Goal: Transaction & Acquisition: Obtain resource

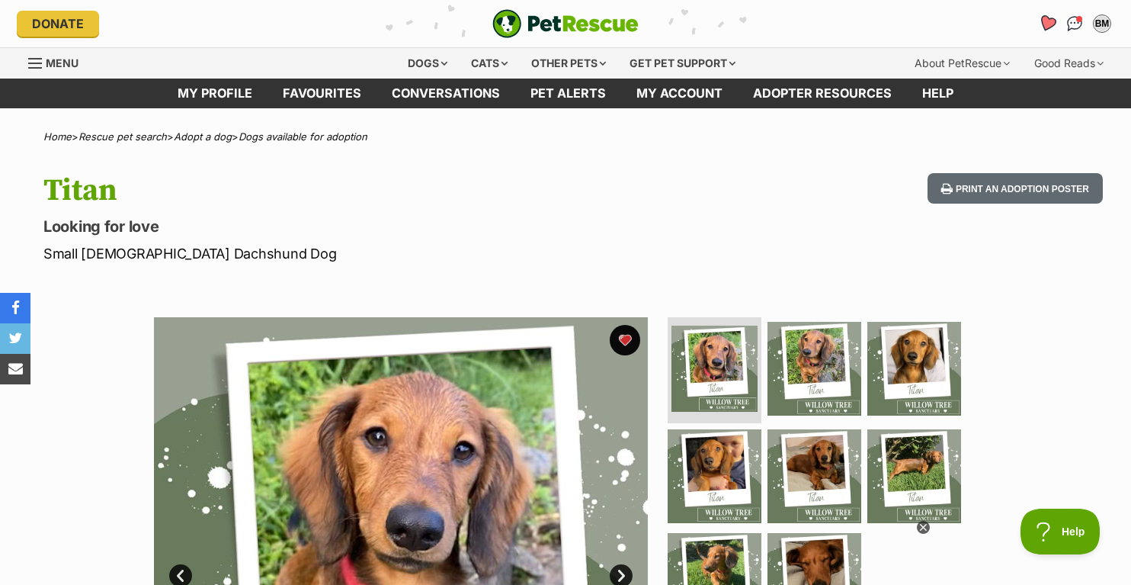
click at [1052, 21] on icon "Favourites" at bounding box center [1047, 23] width 18 height 18
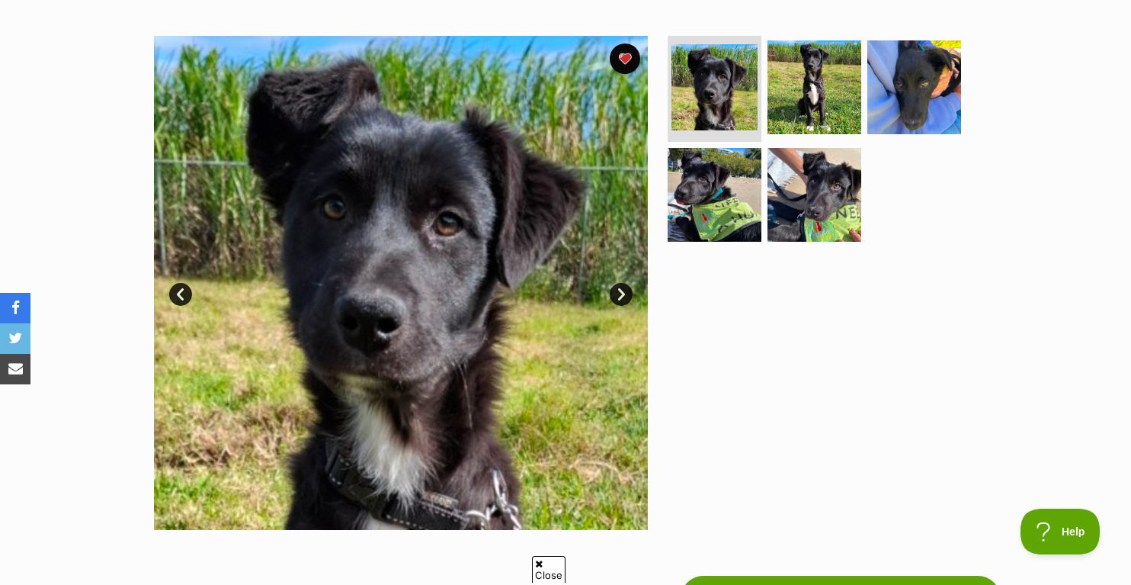
click at [626, 296] on link "Next" at bounding box center [621, 294] width 23 height 23
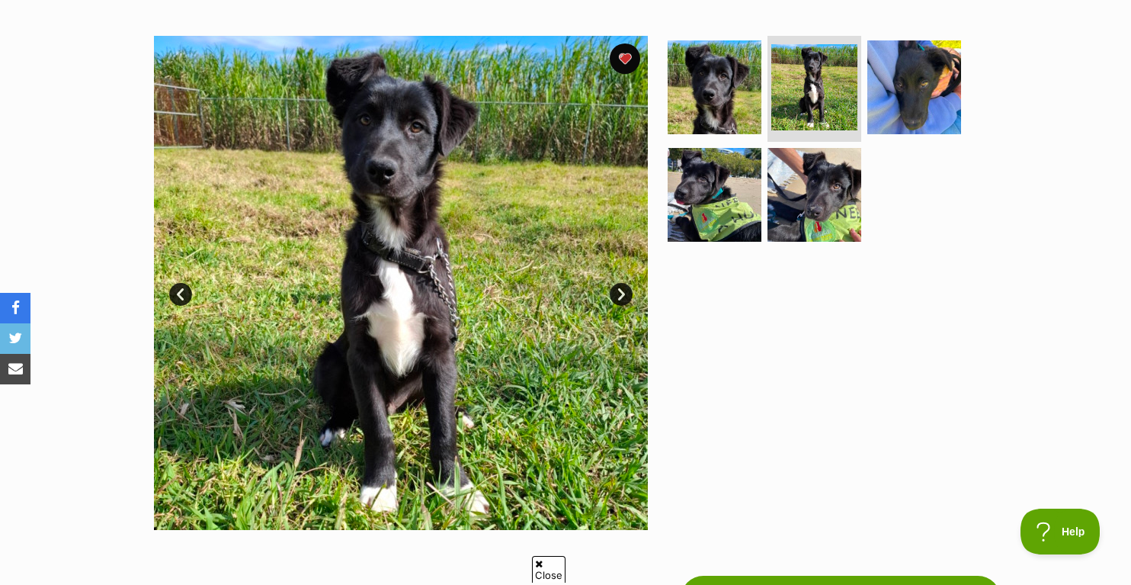
click at [626, 296] on link "Next" at bounding box center [621, 294] width 23 height 23
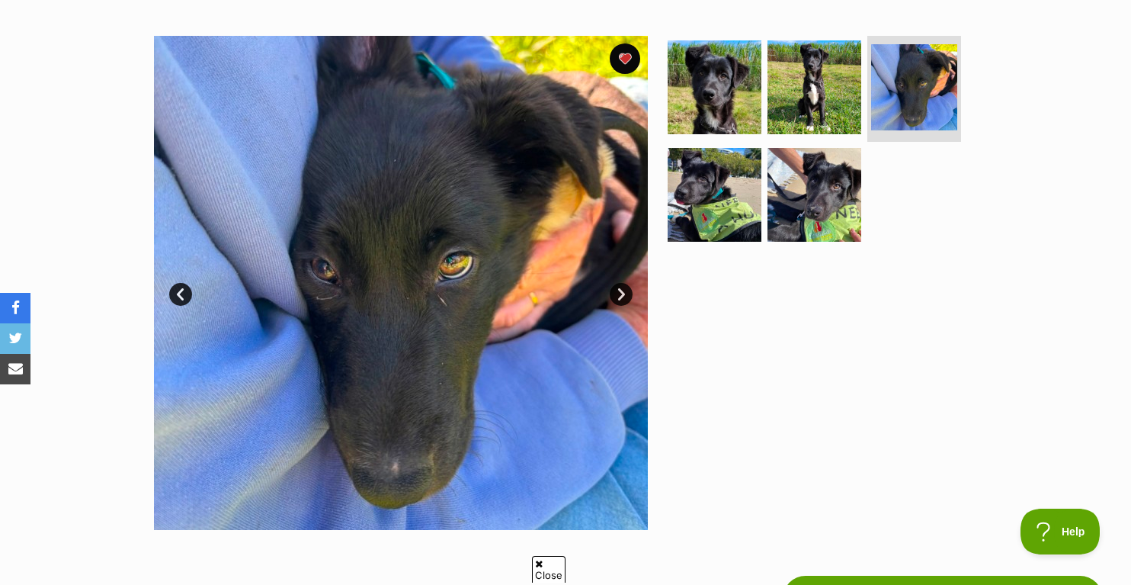
click at [626, 296] on link "Next" at bounding box center [621, 294] width 23 height 23
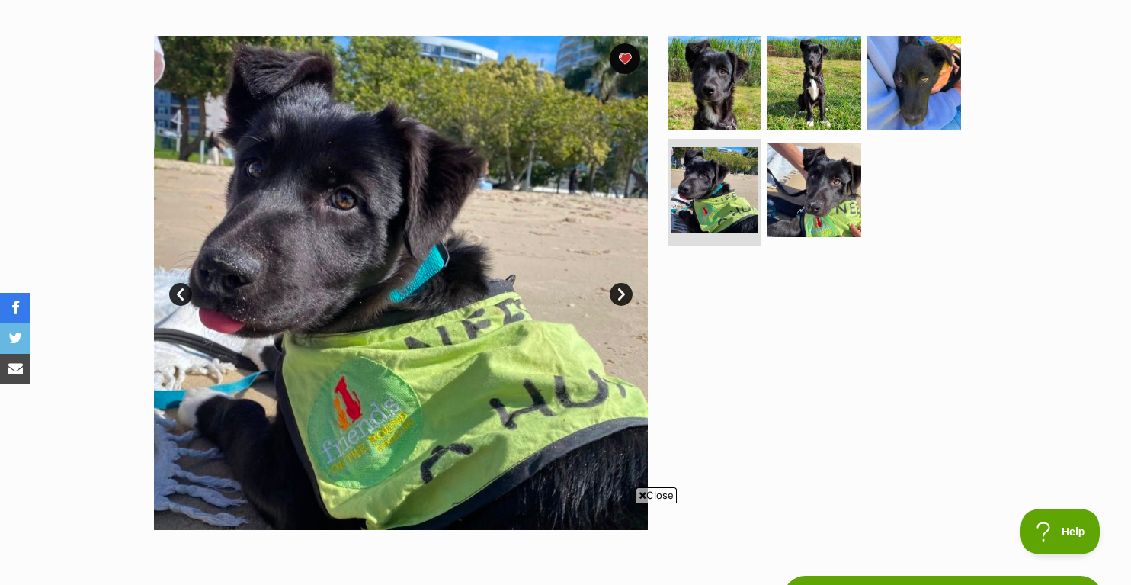
click at [626, 296] on link "Next" at bounding box center [621, 294] width 23 height 23
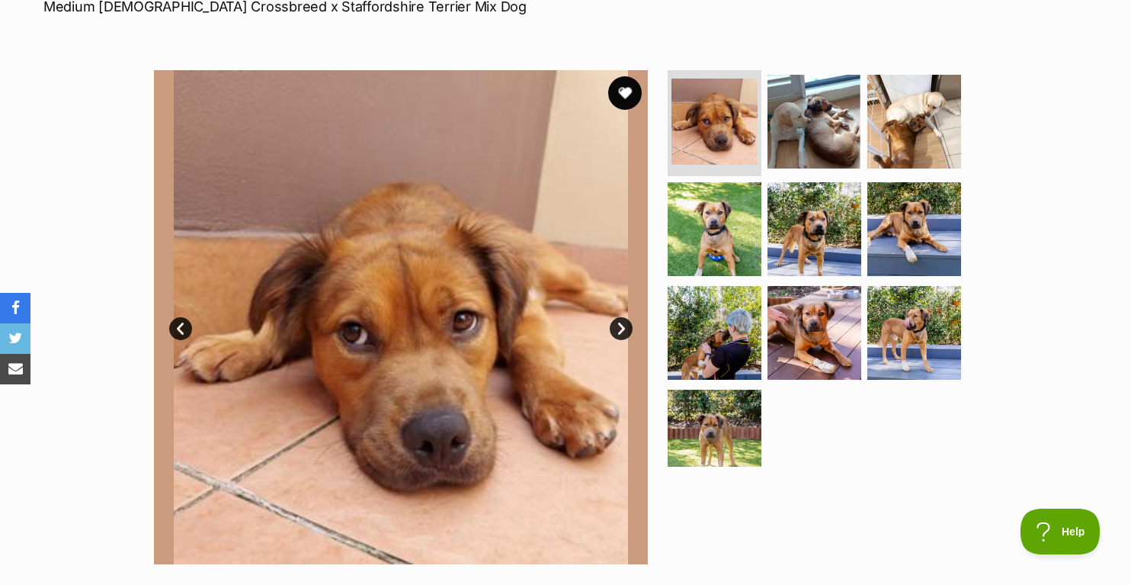
click at [627, 94] on button "favourite" at bounding box center [625, 93] width 34 height 34
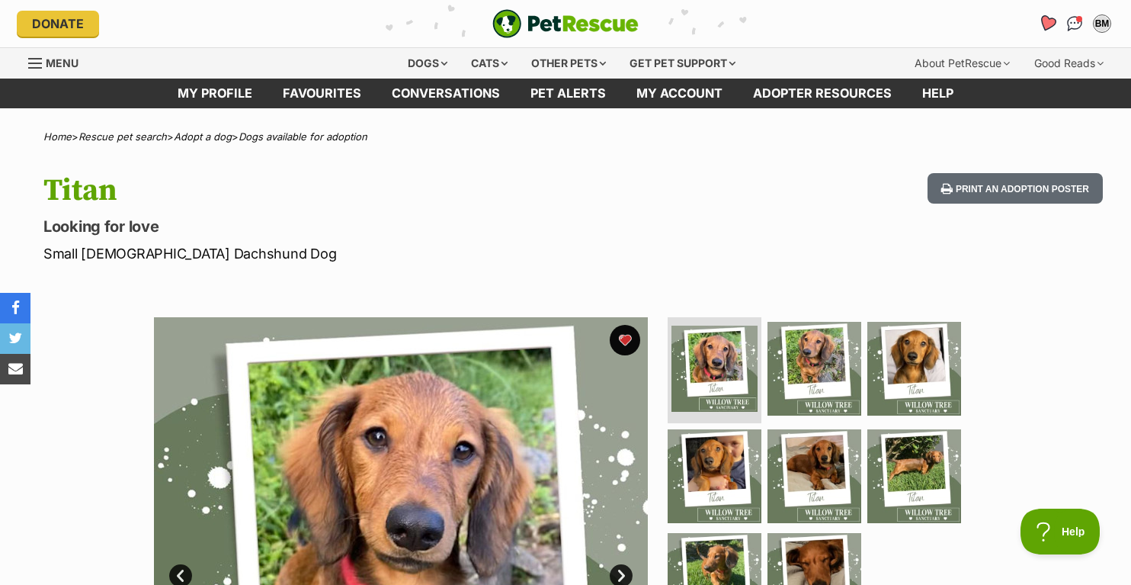
click at [1048, 17] on icon "Favourites" at bounding box center [1047, 24] width 21 height 20
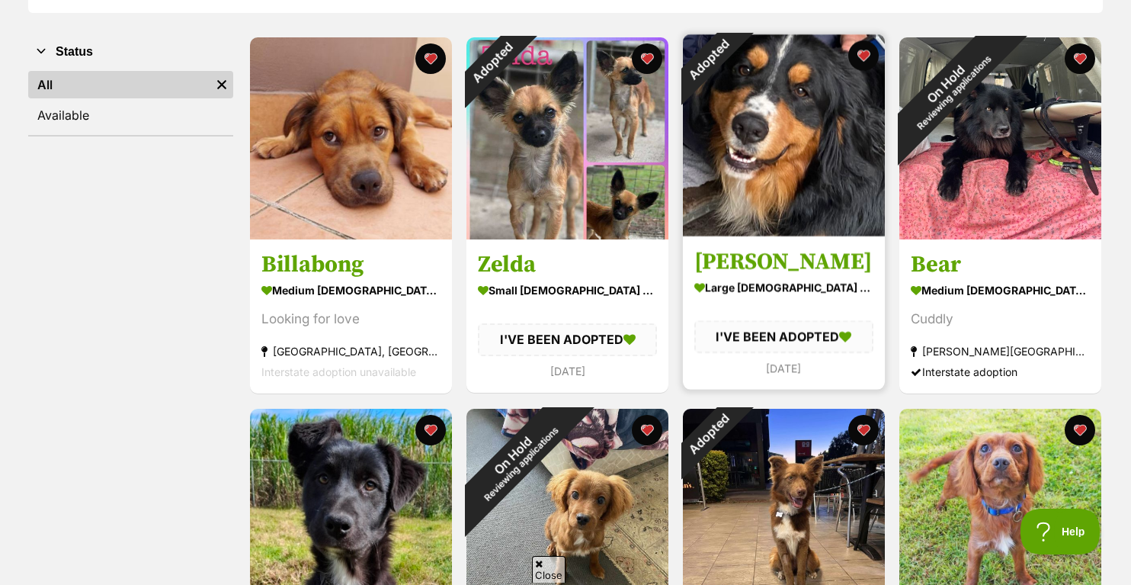
click at [820, 114] on img at bounding box center [784, 135] width 202 height 202
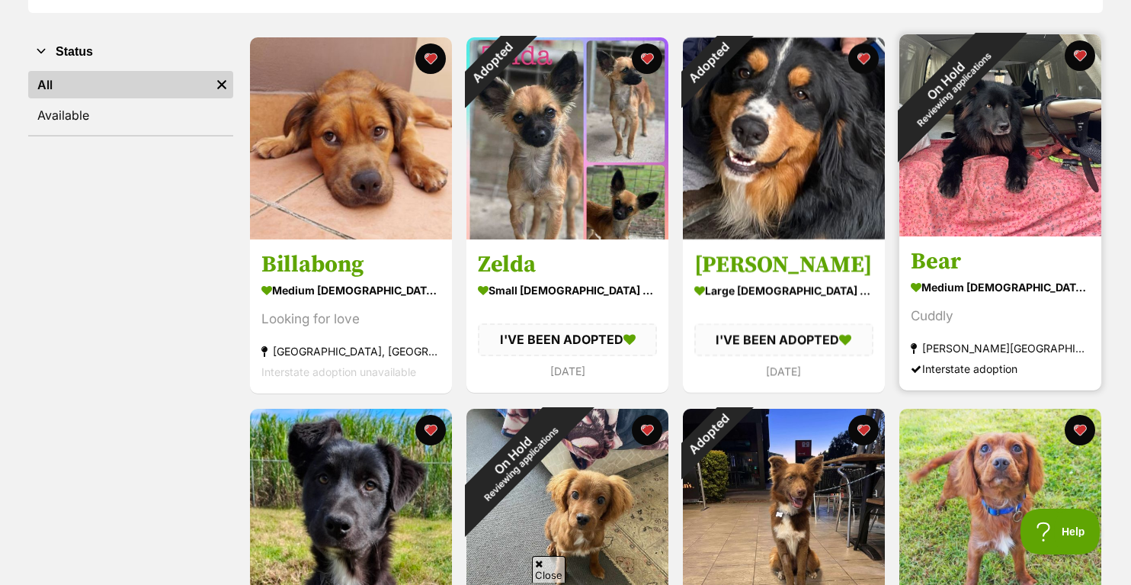
click at [977, 155] on img at bounding box center [1000, 135] width 202 height 202
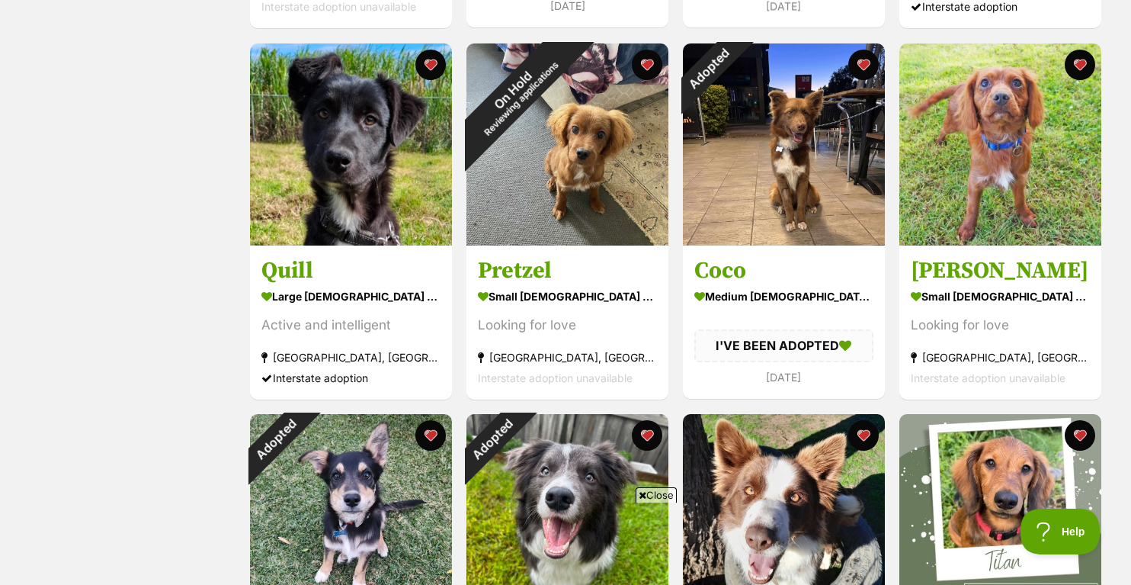
scroll to position [641, 0]
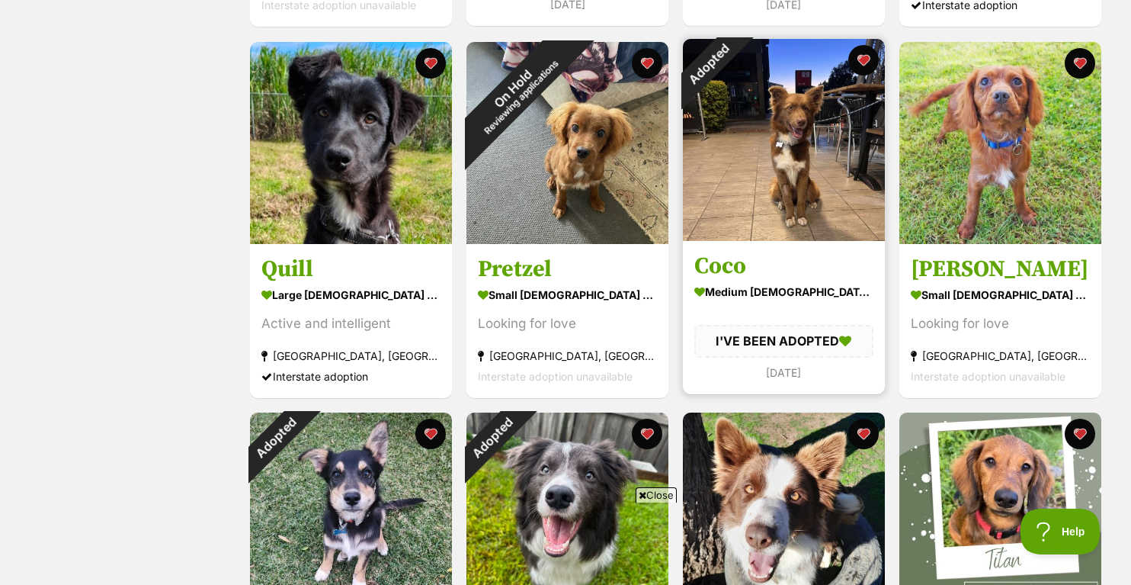
click at [799, 153] on img at bounding box center [784, 140] width 202 height 202
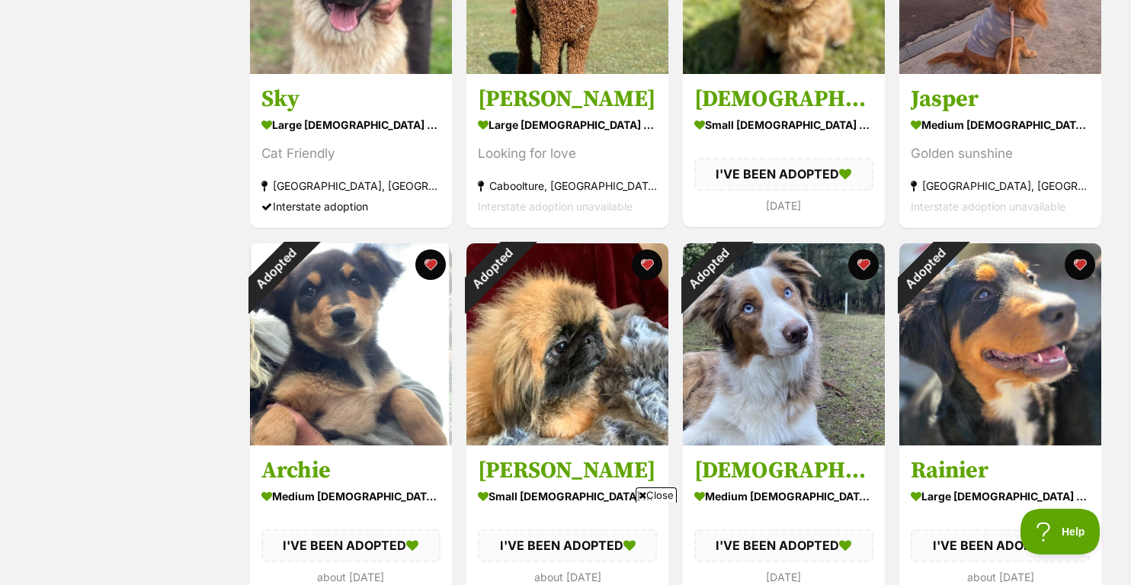
scroll to position [1642, 0]
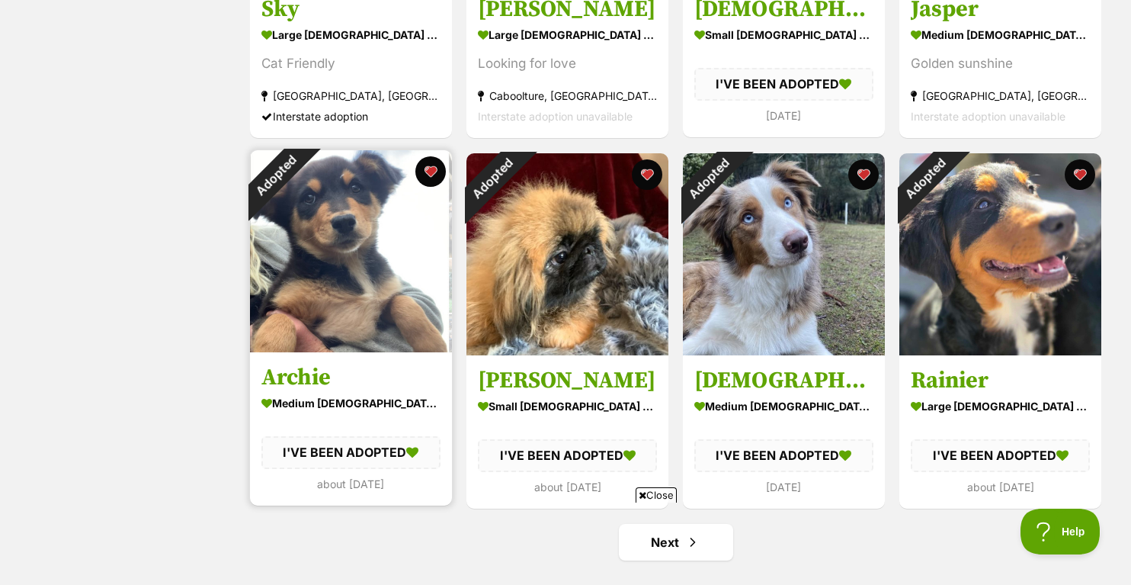
click at [381, 274] on img at bounding box center [351, 251] width 202 height 202
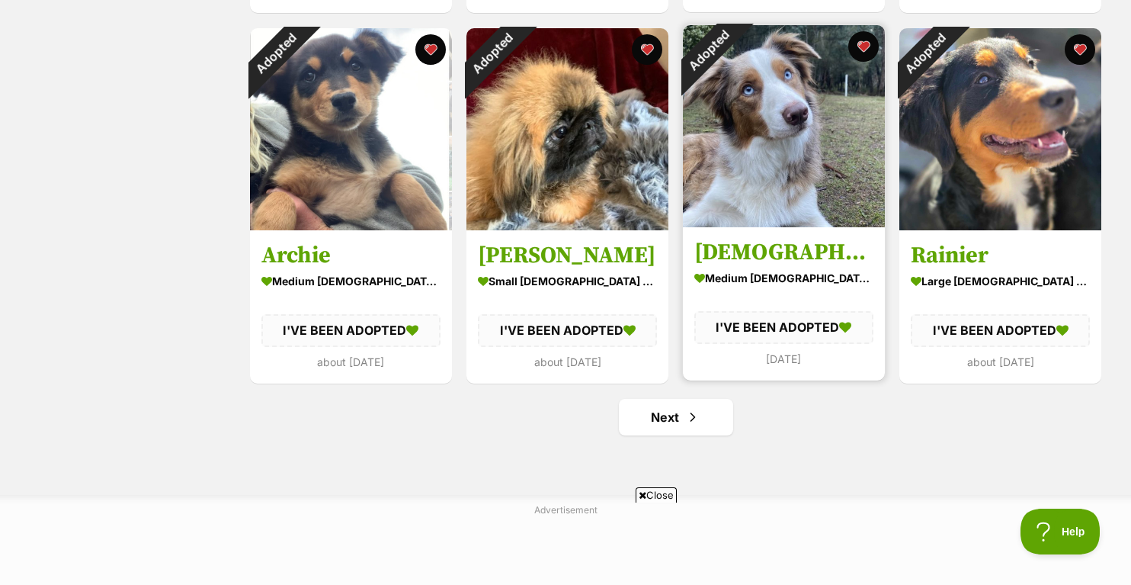
scroll to position [1770, 0]
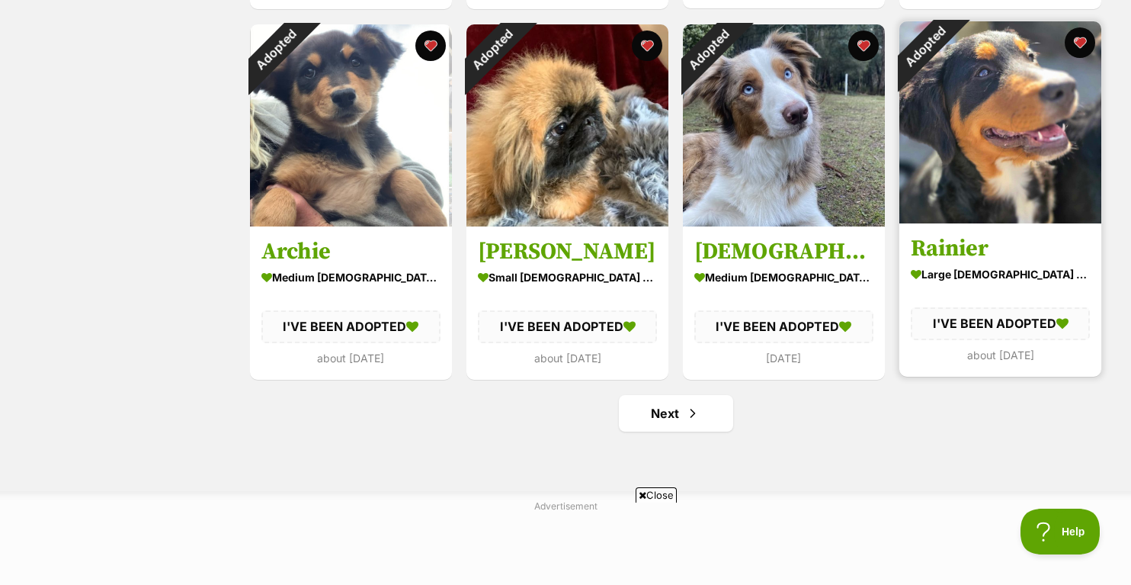
click at [975, 113] on img at bounding box center [1000, 122] width 202 height 202
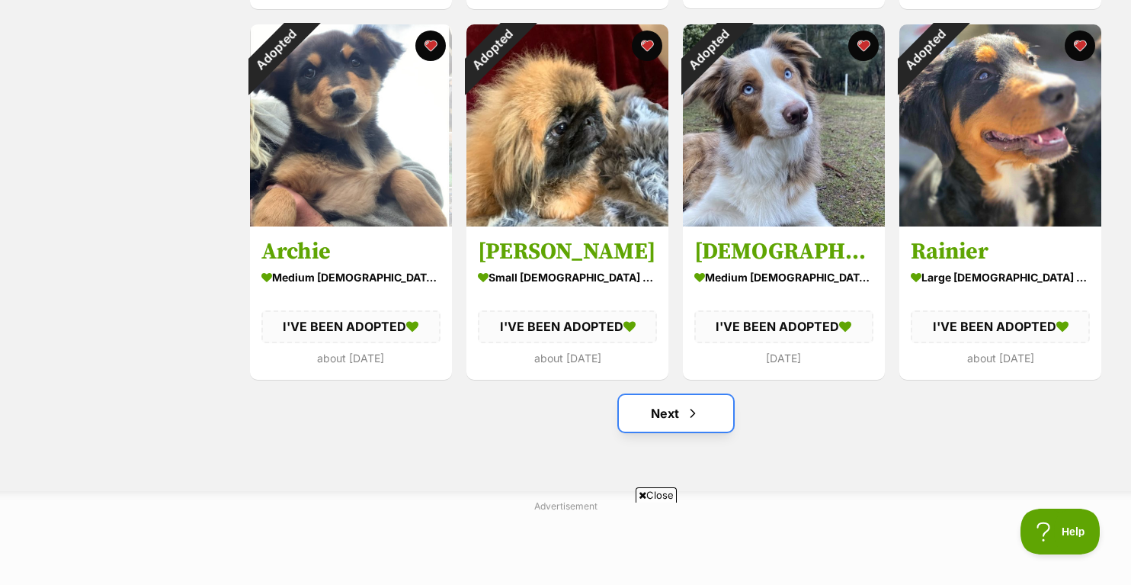
click at [671, 412] on link "Next" at bounding box center [676, 413] width 114 height 37
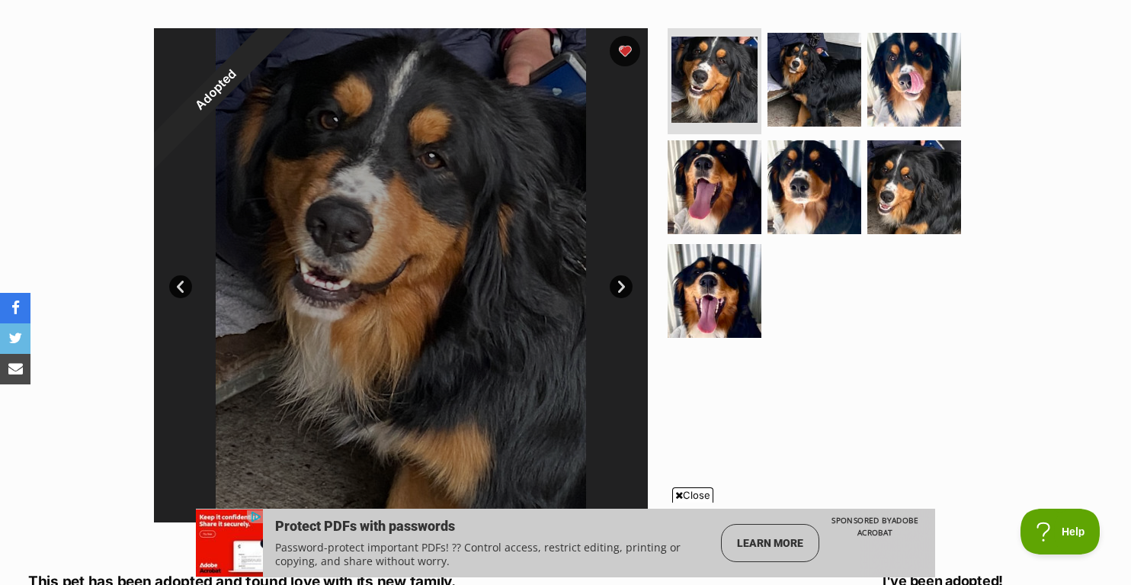
scroll to position [296, 0]
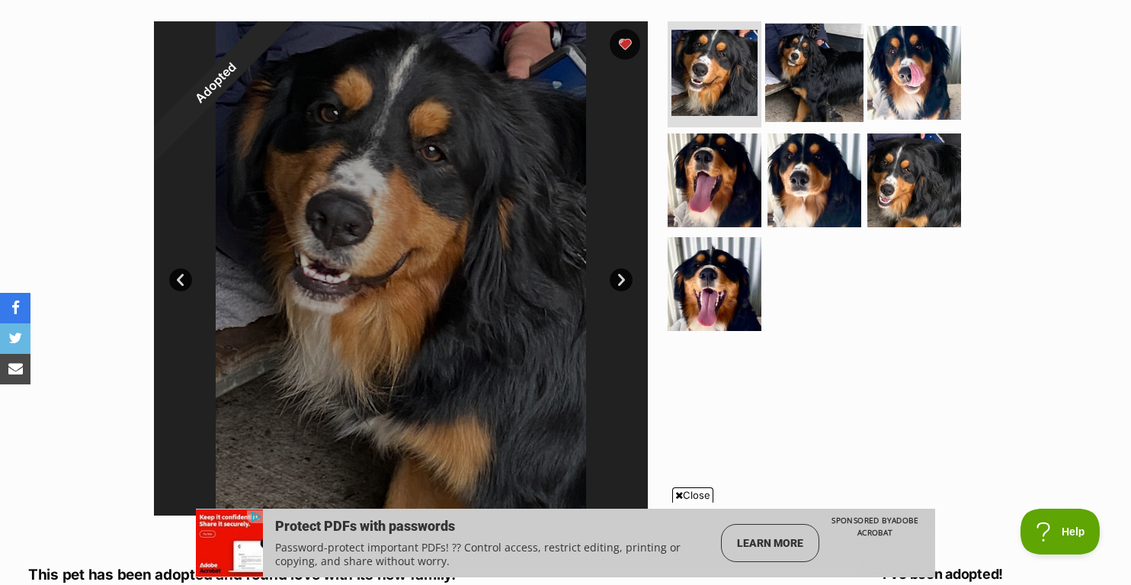
click at [822, 56] on img at bounding box center [814, 72] width 98 height 98
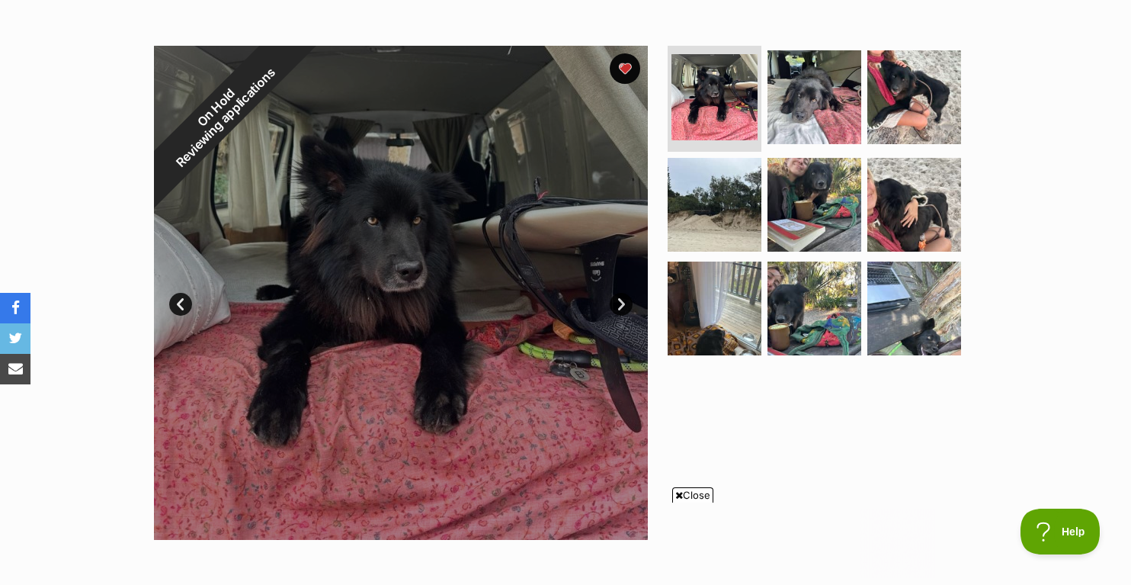
scroll to position [277, 0]
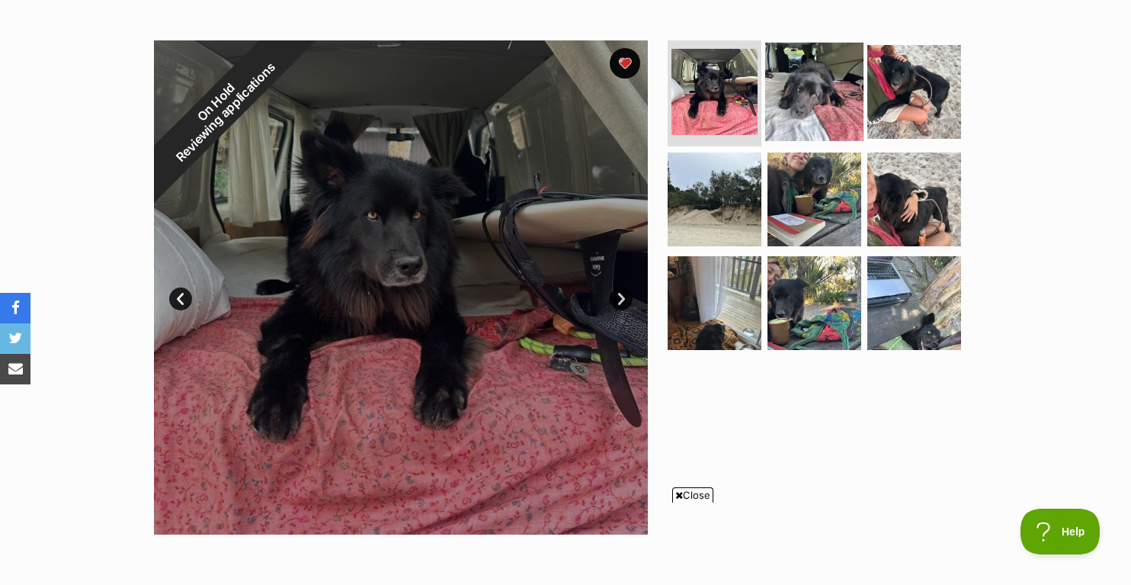
click at [793, 120] on img at bounding box center [814, 91] width 98 height 98
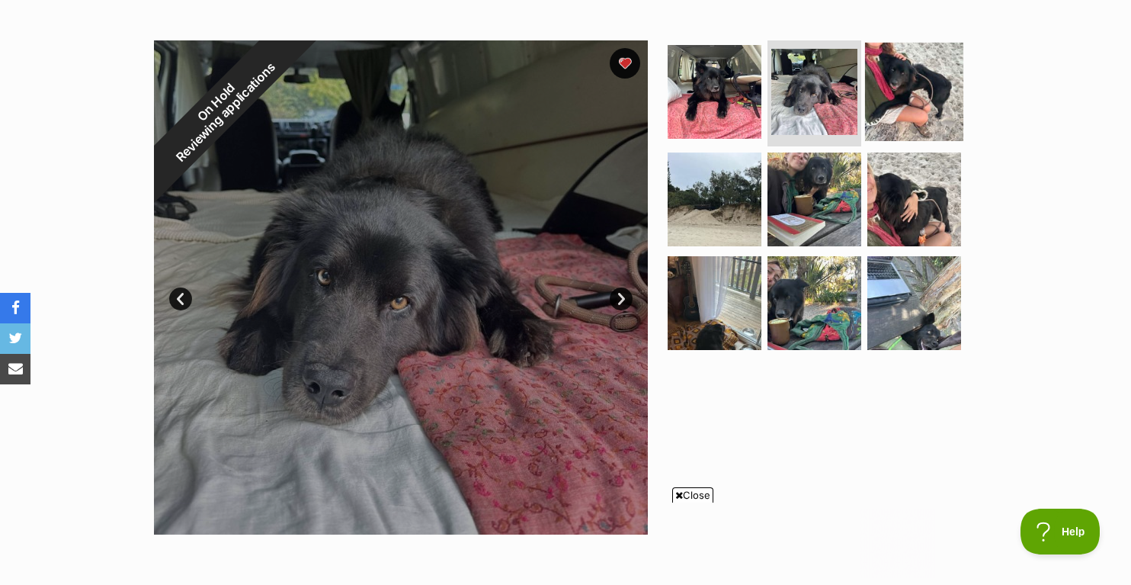
click at [886, 103] on img at bounding box center [914, 91] width 98 height 98
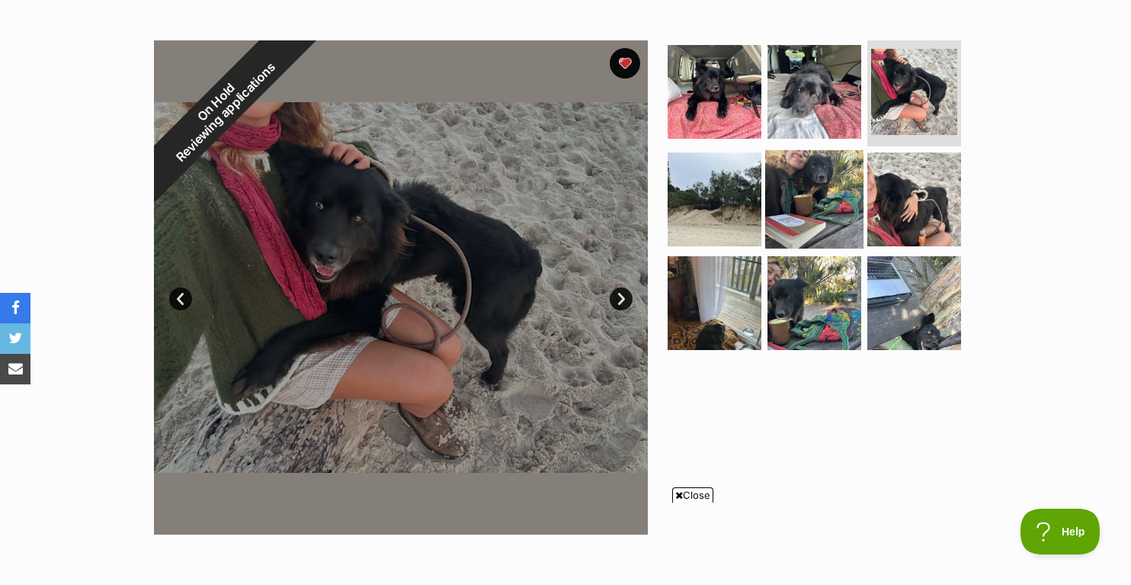
click at [807, 207] on img at bounding box center [814, 199] width 98 height 98
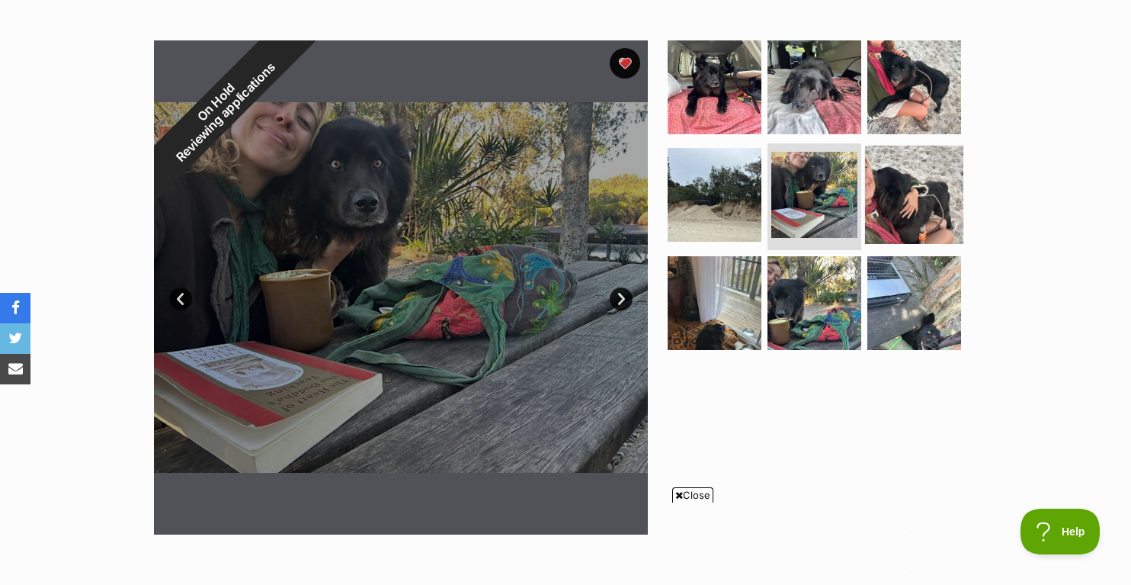
click at [892, 208] on img at bounding box center [914, 195] width 98 height 98
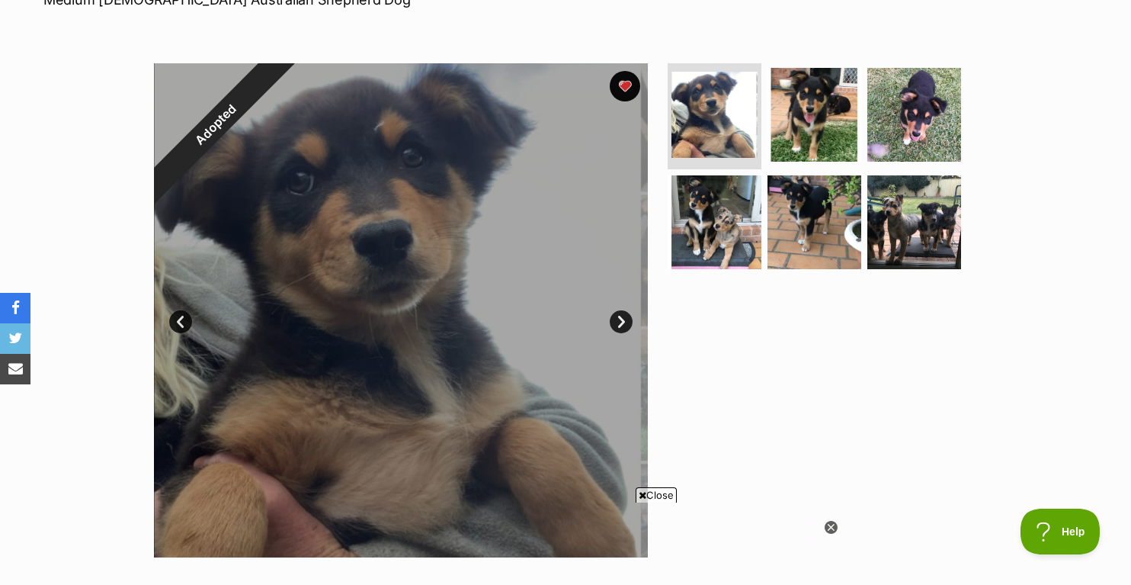
scroll to position [272, 0]
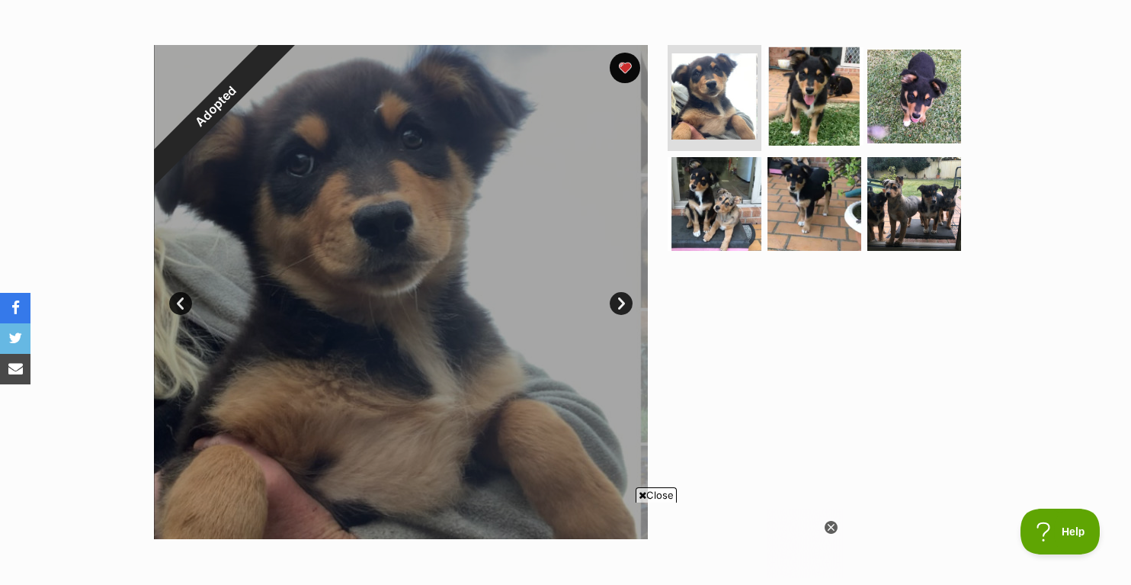
click at [812, 85] on img at bounding box center [814, 95] width 98 height 98
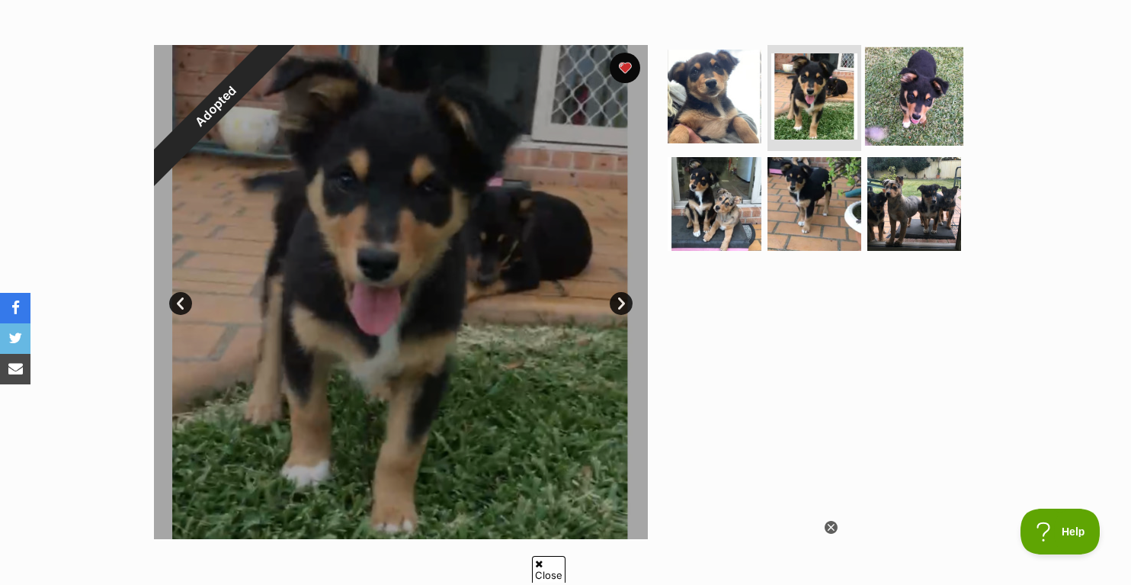
click at [899, 103] on img at bounding box center [914, 95] width 98 height 98
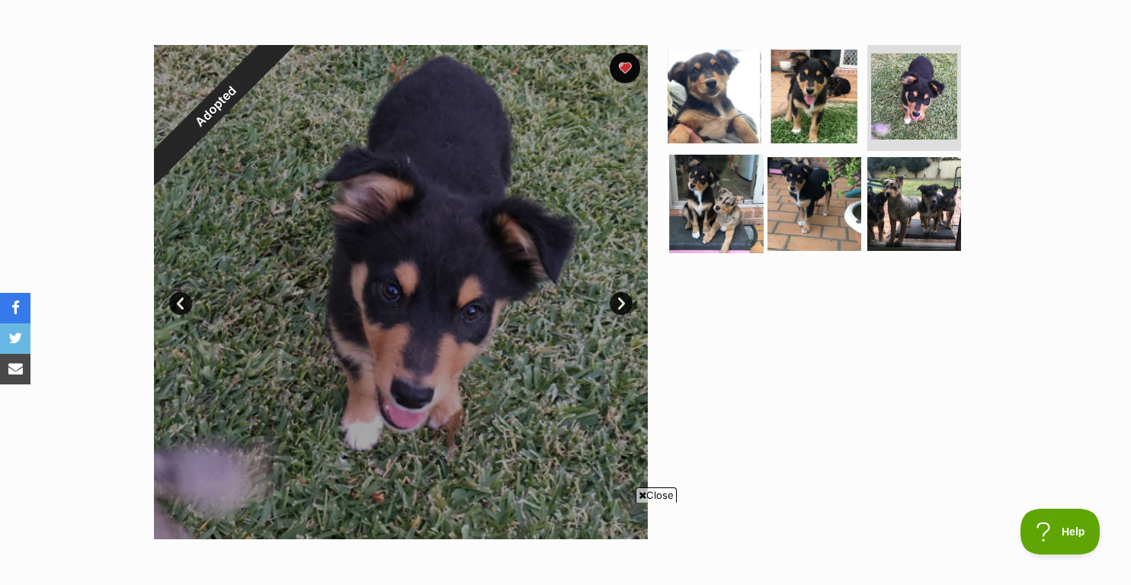
click at [722, 204] on img at bounding box center [714, 204] width 98 height 98
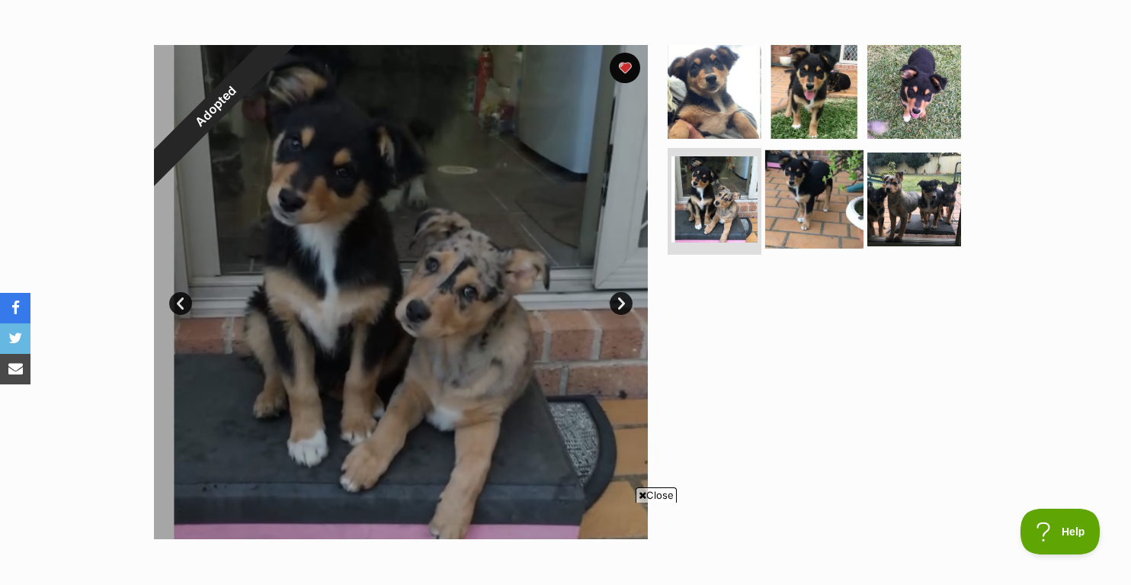
click at [806, 198] on img at bounding box center [814, 199] width 98 height 98
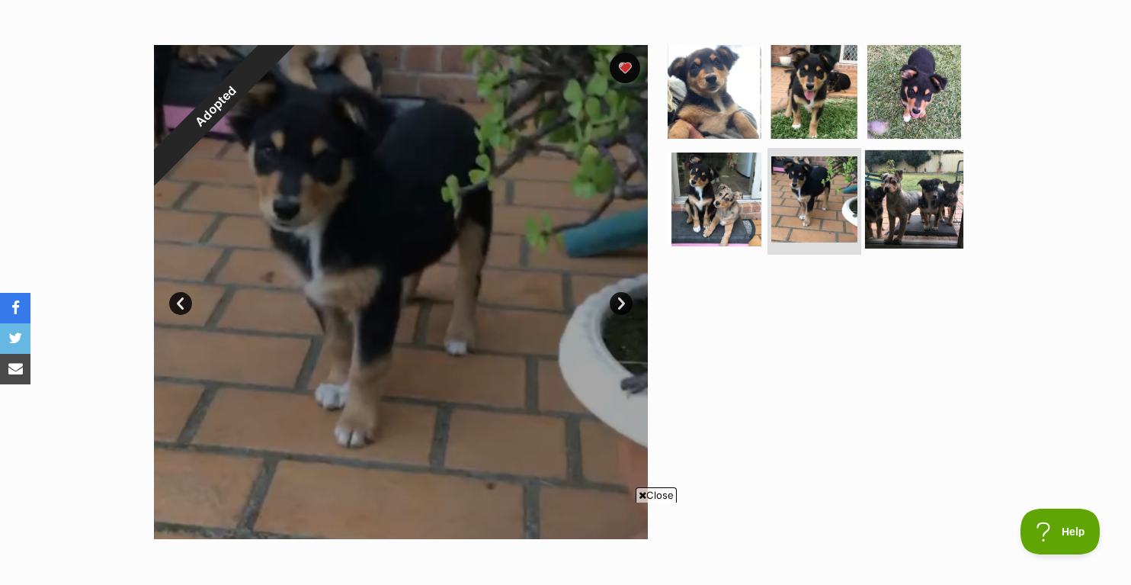
click at [909, 200] on img at bounding box center [914, 199] width 98 height 98
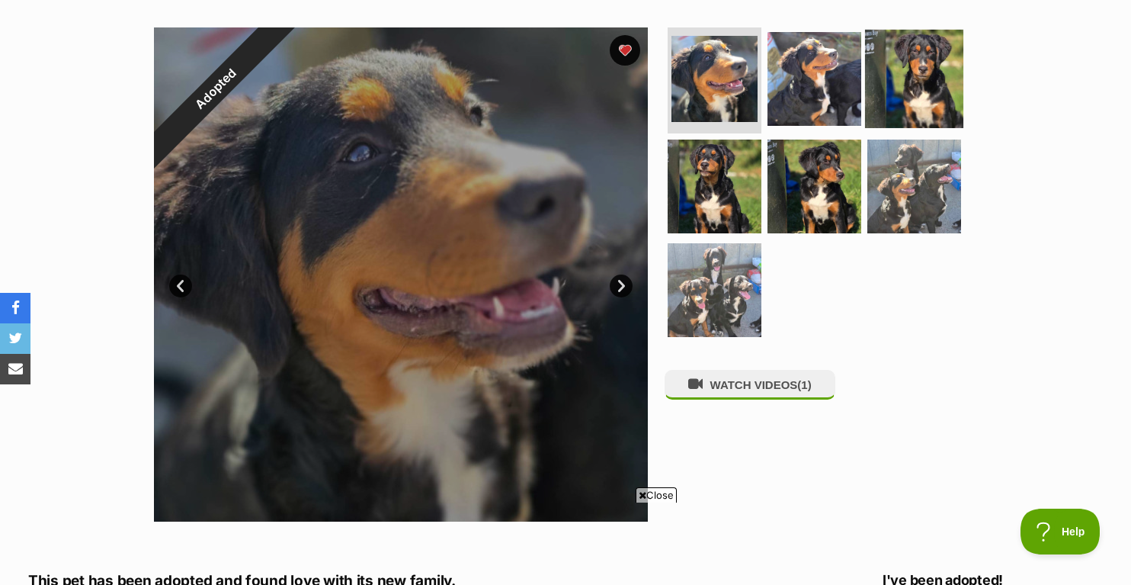
click at [905, 69] on img at bounding box center [914, 78] width 98 height 98
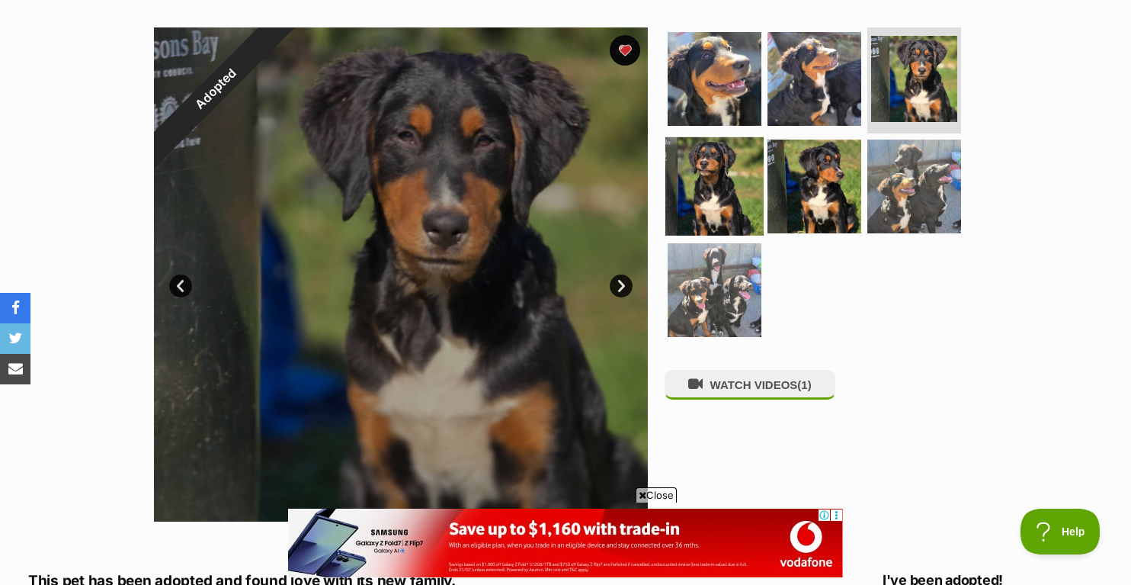
click at [713, 175] on img at bounding box center [714, 186] width 98 height 98
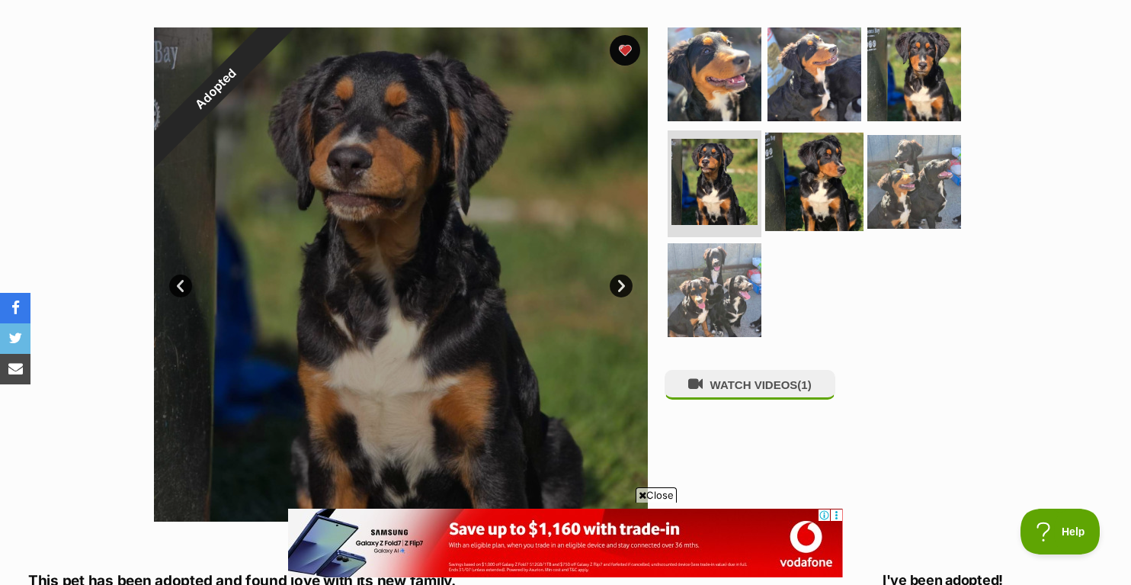
click at [810, 177] on img at bounding box center [814, 182] width 98 height 98
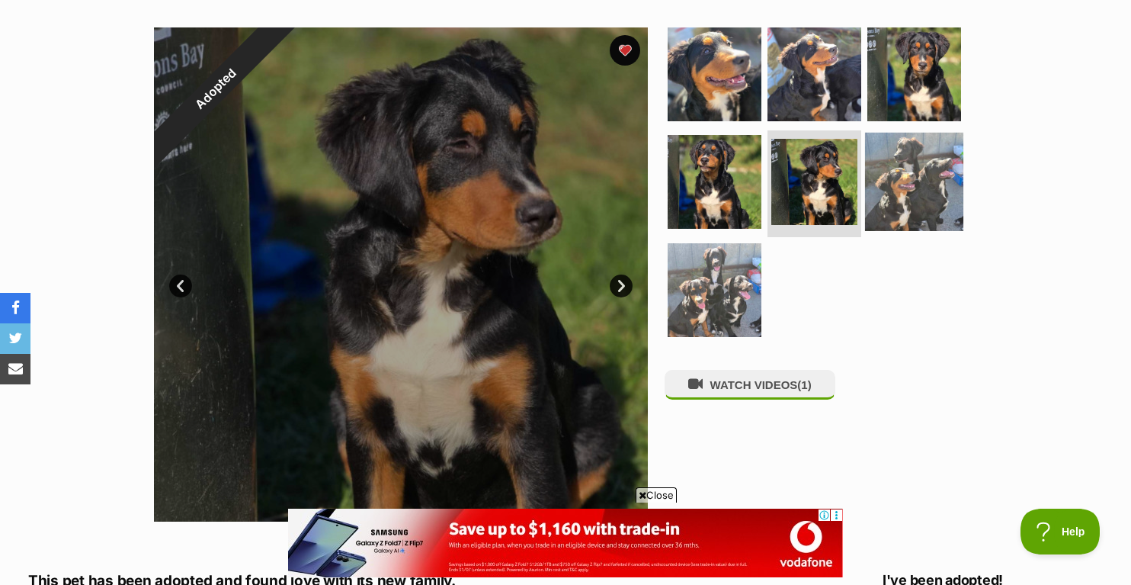
click at [914, 174] on img at bounding box center [914, 182] width 98 height 98
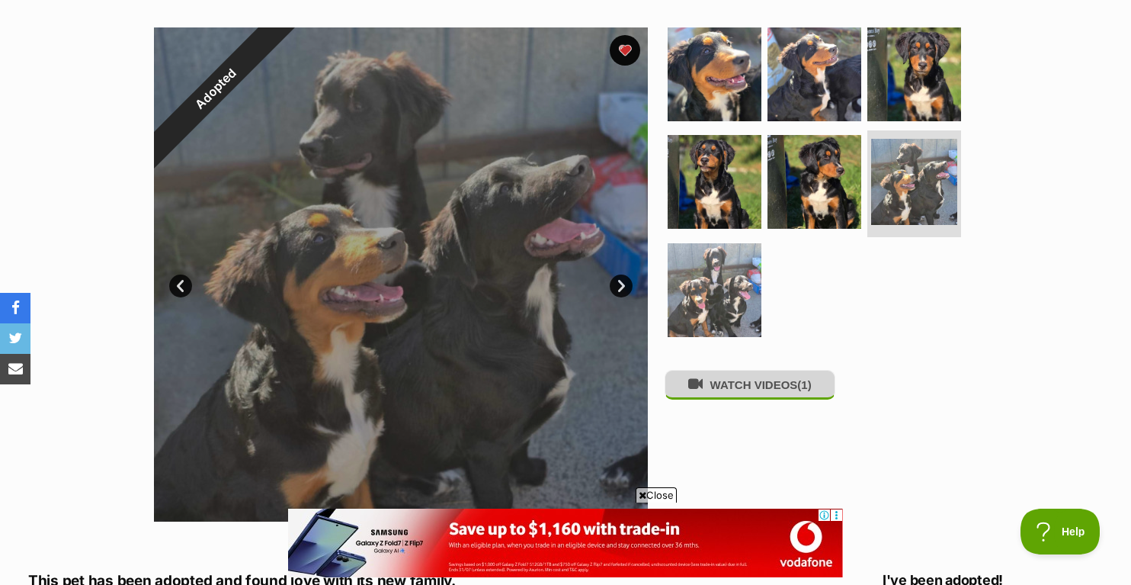
click at [771, 391] on button "WATCH VIDEOS (1)" at bounding box center [750, 385] width 171 height 30
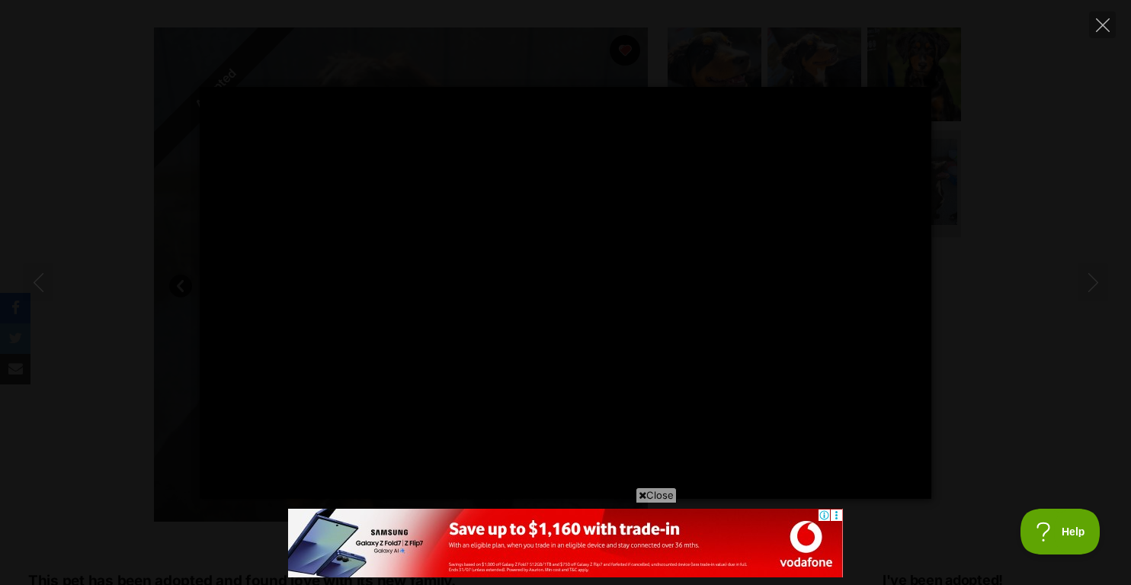
type input "20.79"
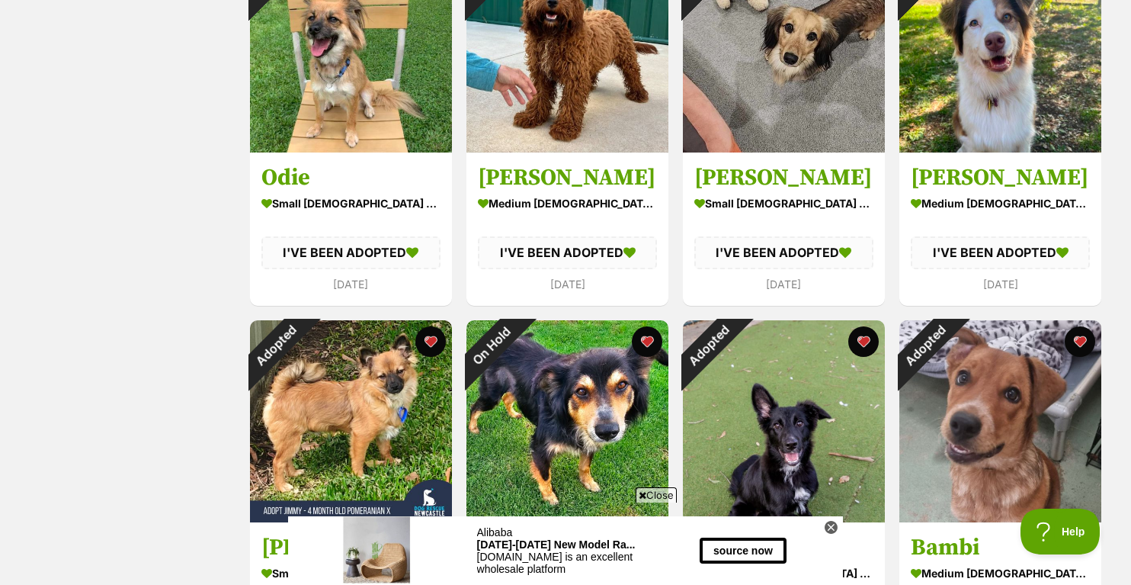
scroll to position [1067, 0]
